Goal: Task Accomplishment & Management: Use online tool/utility

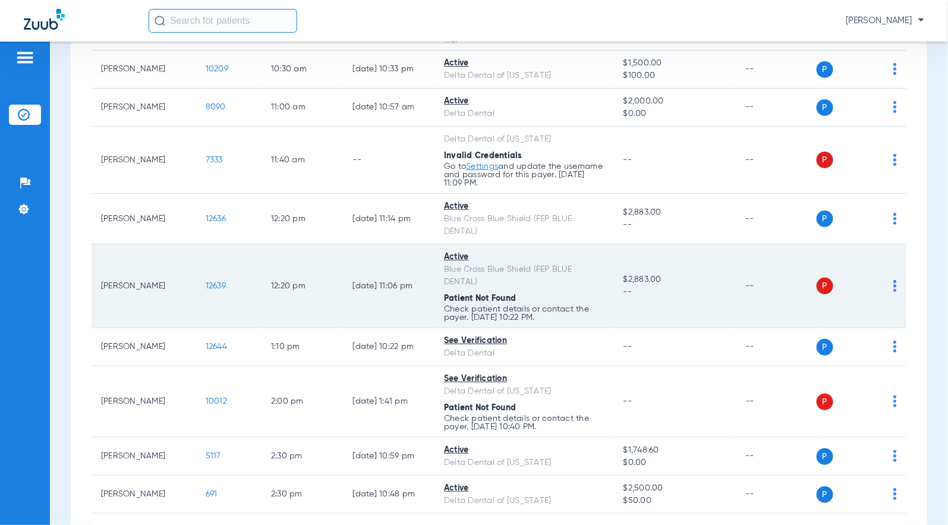
scroll to position [374, 0]
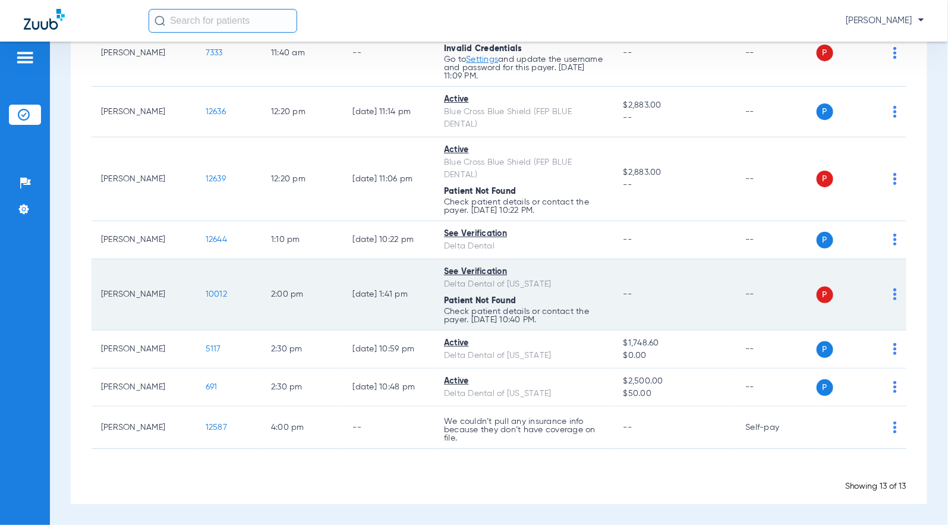
click at [206, 290] on span "10012" at bounding box center [216, 294] width 21 height 8
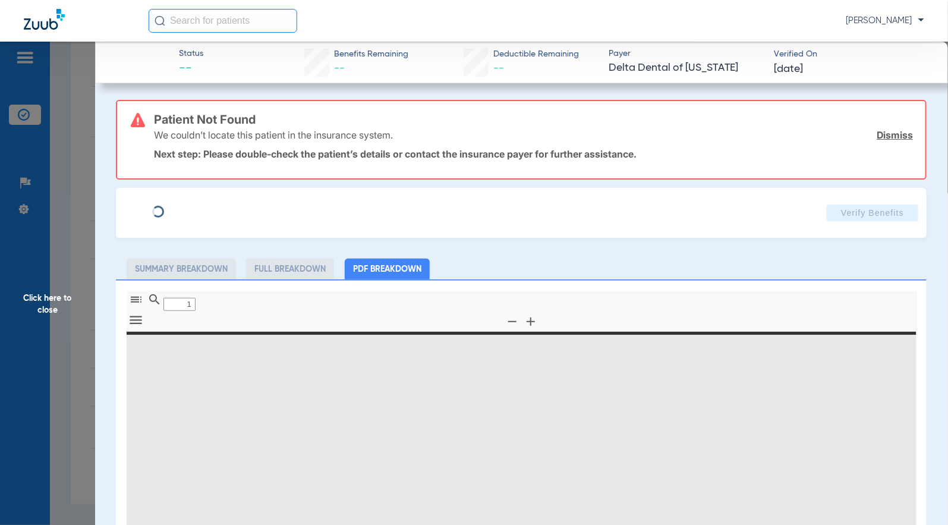
type input "0"
select select "page-width"
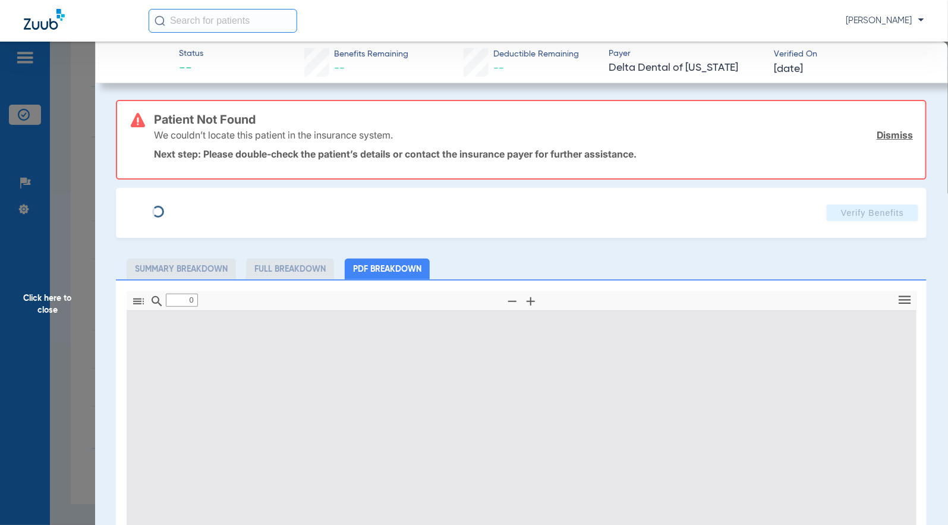
type input "1"
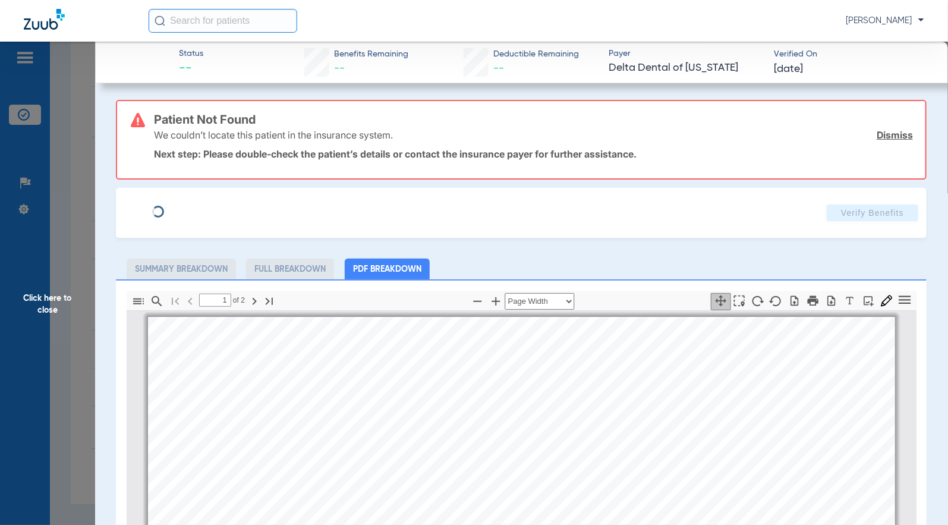
scroll to position [6, 0]
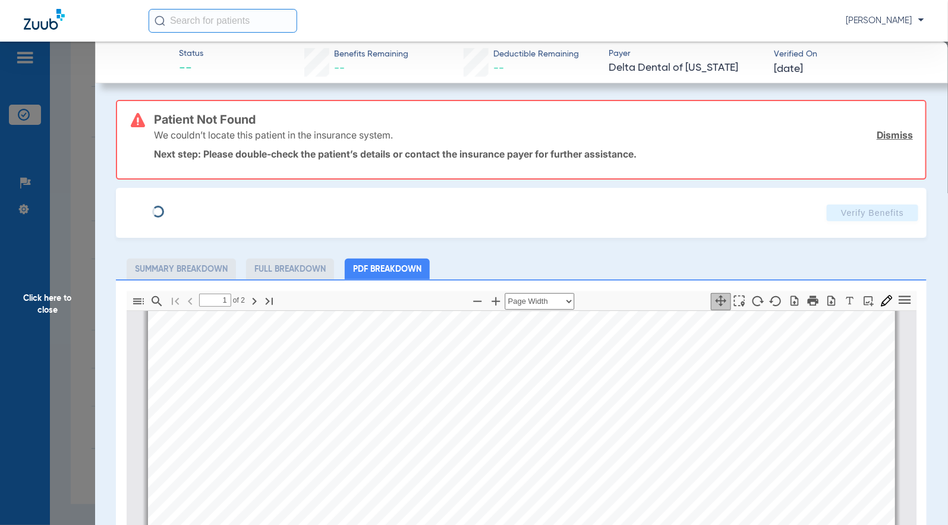
type input "[PERSON_NAME]"
type input "[DATE]"
type input "911317722"
type input "0127559901"
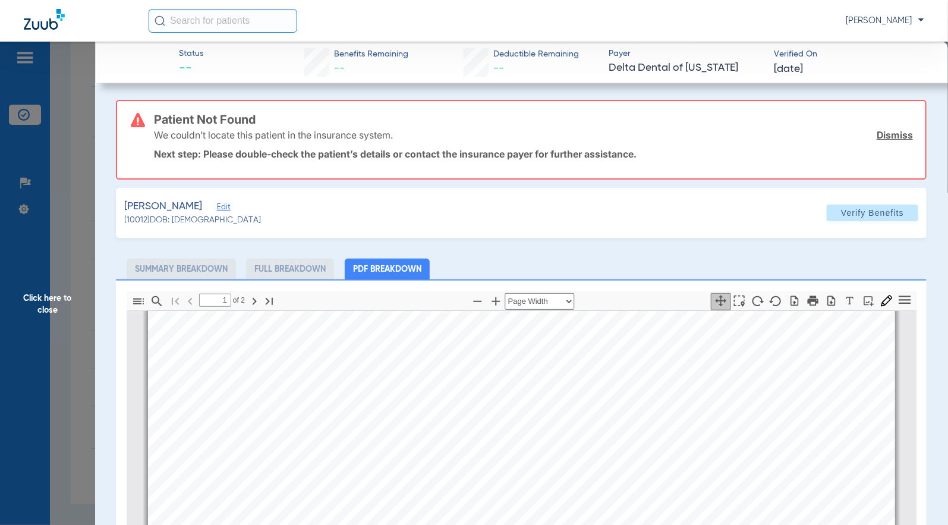
click at [217, 204] on span "Edit" at bounding box center [222, 208] width 11 height 11
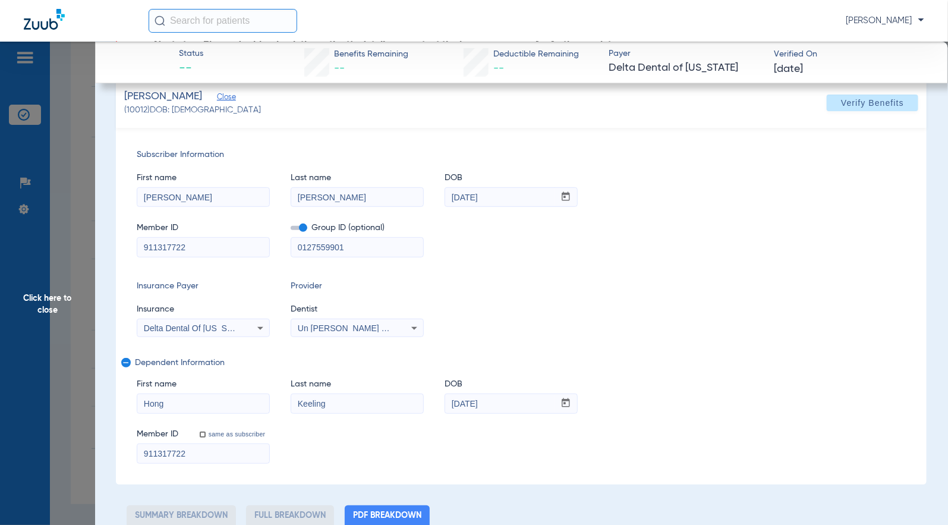
scroll to position [132, 0]
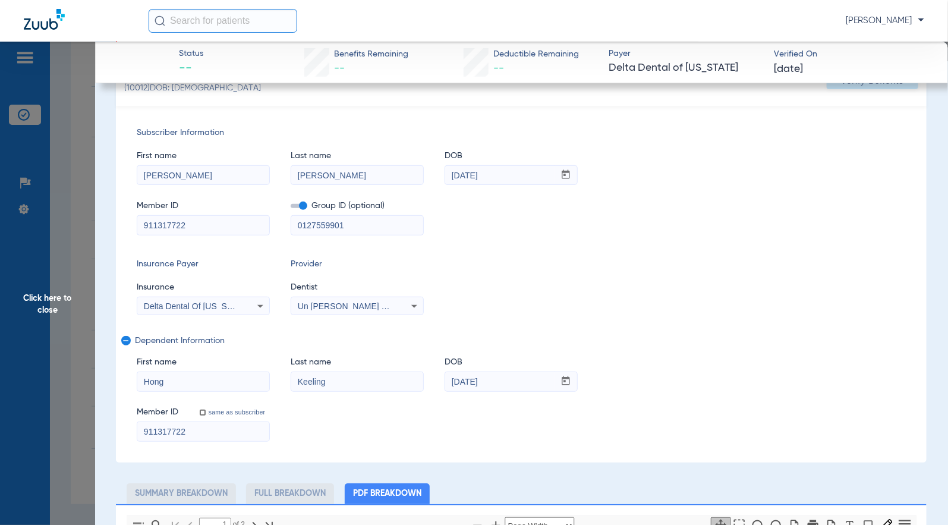
click at [536, 256] on div "Subscriber Information First name [PERSON_NAME] Last name [PERSON_NAME] DOB mm …" at bounding box center [521, 284] width 811 height 357
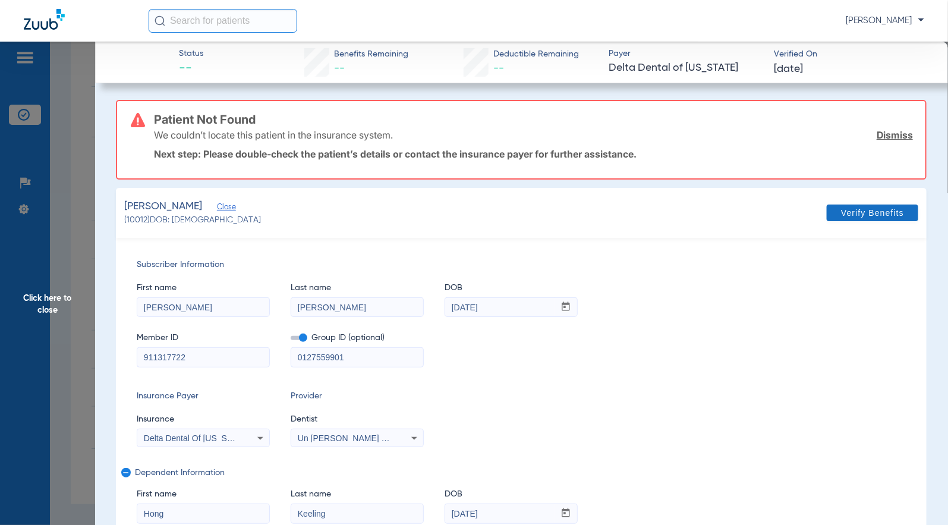
click at [842, 208] on span "Verify Benefits" at bounding box center [872, 213] width 63 height 10
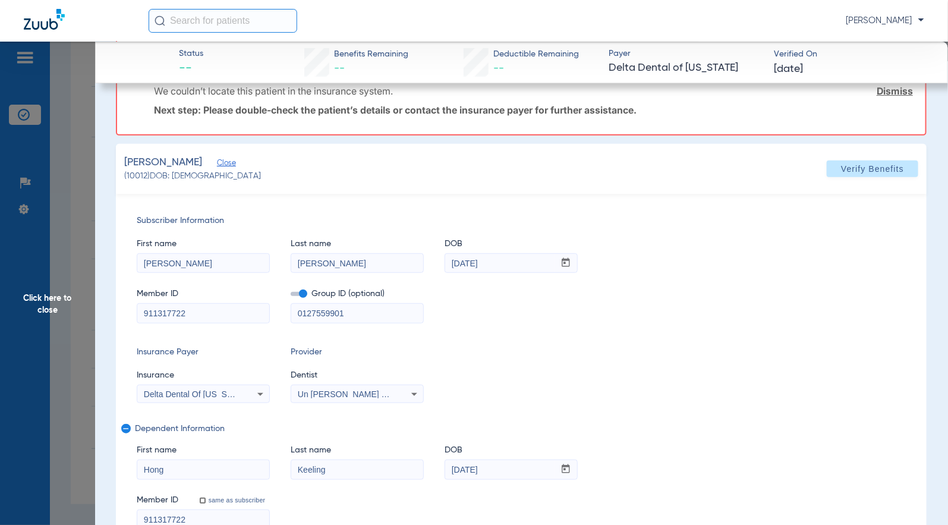
scroll to position [198, 0]
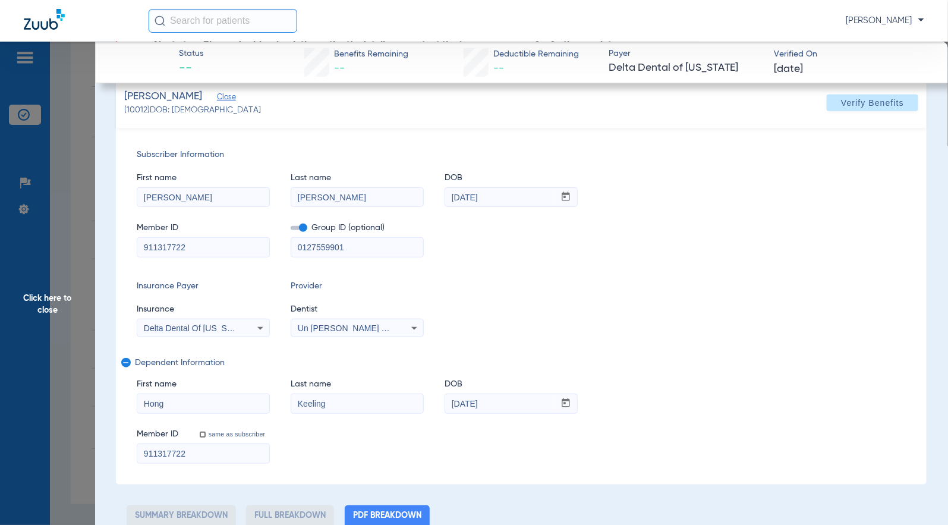
click at [247, 329] on div "Delta Dental Of [US_STATE]" at bounding box center [203, 328] width 132 height 14
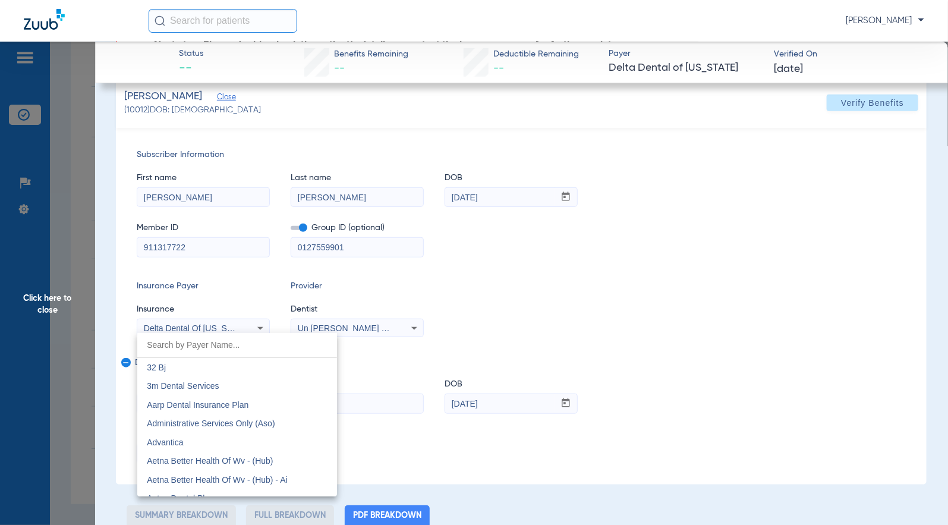
scroll to position [2538, 0]
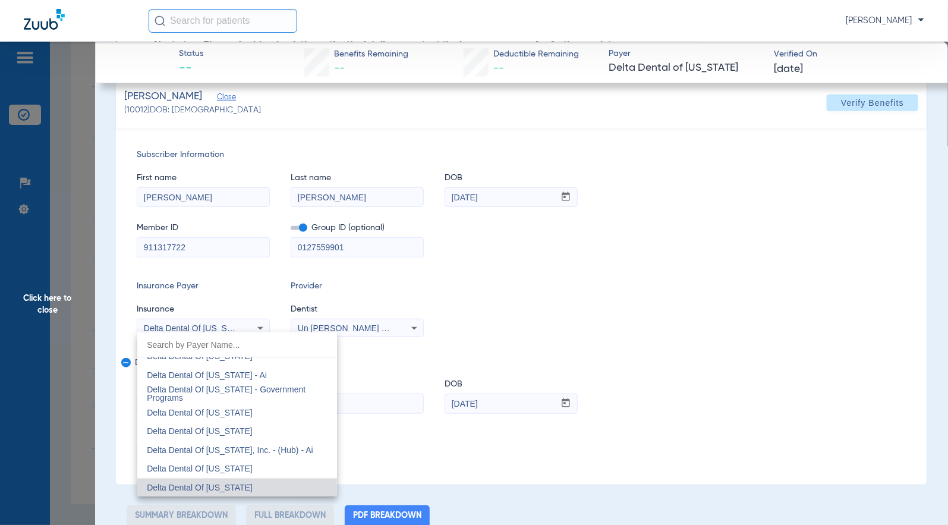
click at [708, 292] on div at bounding box center [474, 262] width 948 height 525
